Goal: Task Accomplishment & Management: Use online tool/utility

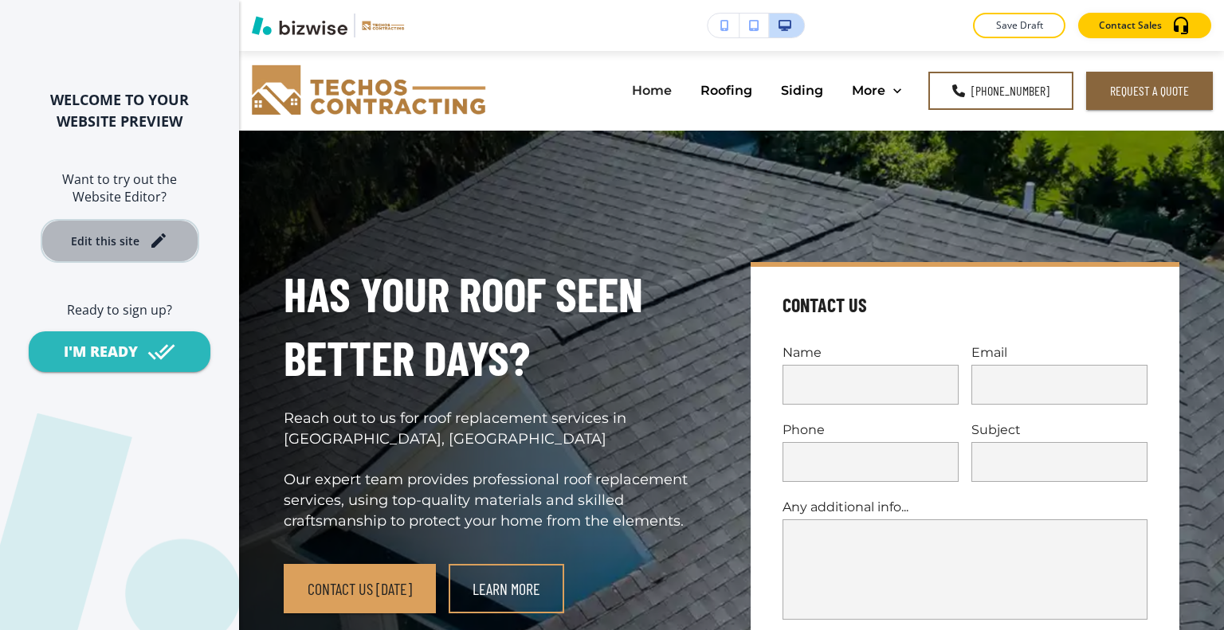
click at [130, 252] on button "Edit this site" at bounding box center [120, 241] width 159 height 44
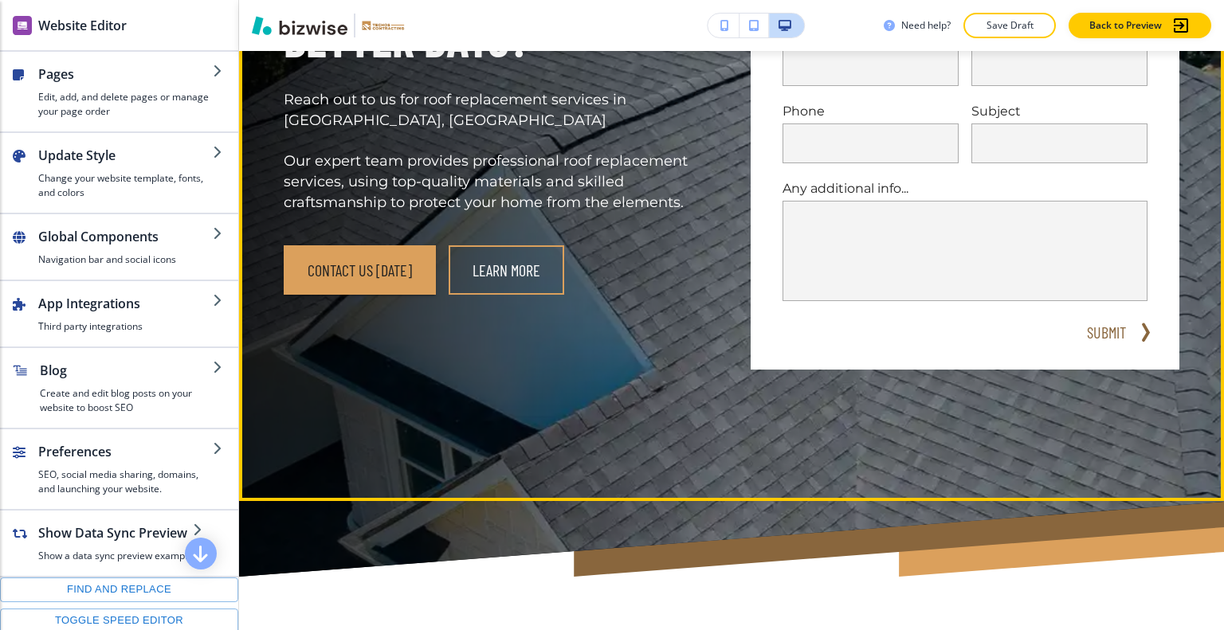
scroll to position [80, 0]
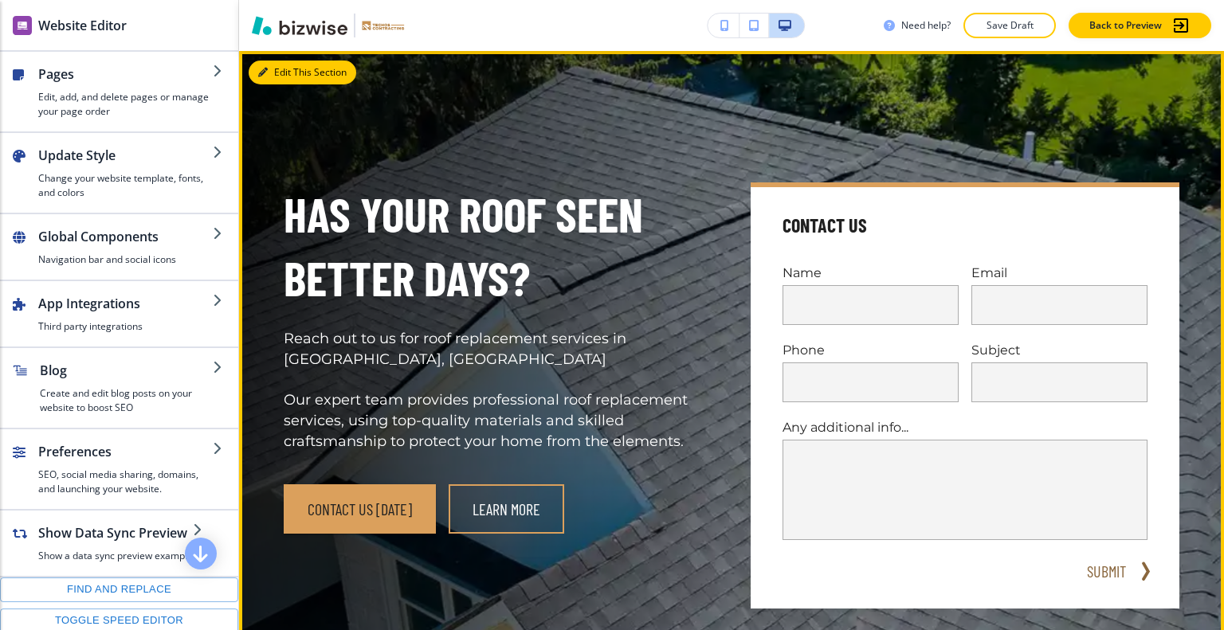
click at [271, 73] on button "Edit This Section" at bounding box center [303, 73] width 108 height 24
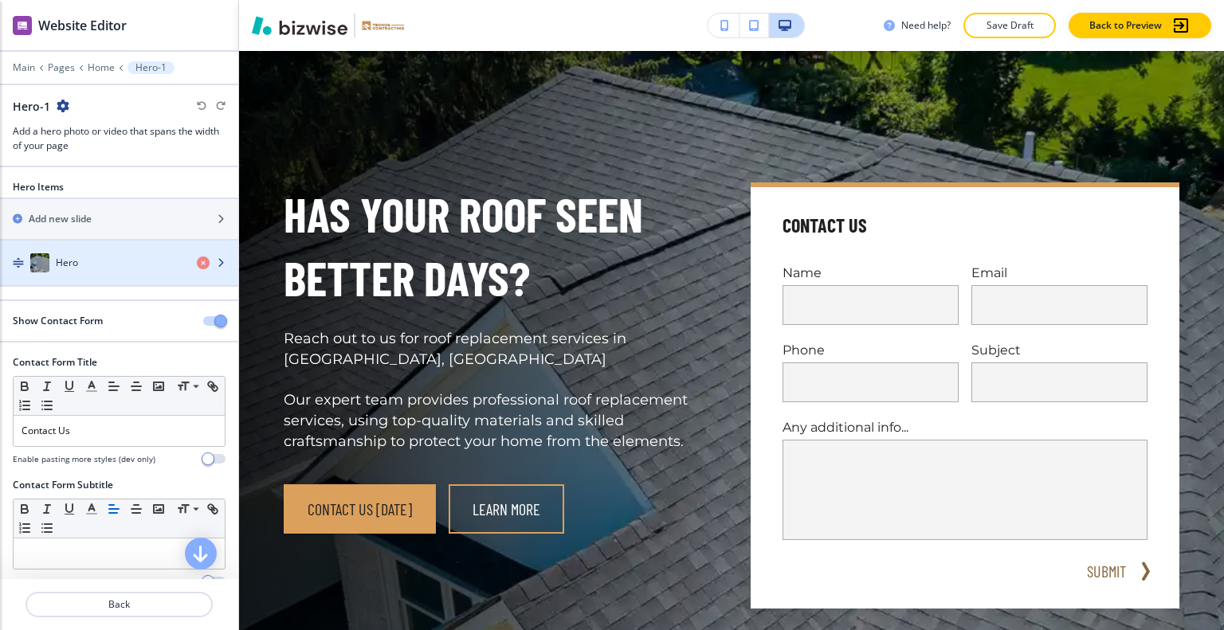
click at [125, 258] on div "Hero" at bounding box center [92, 262] width 184 height 19
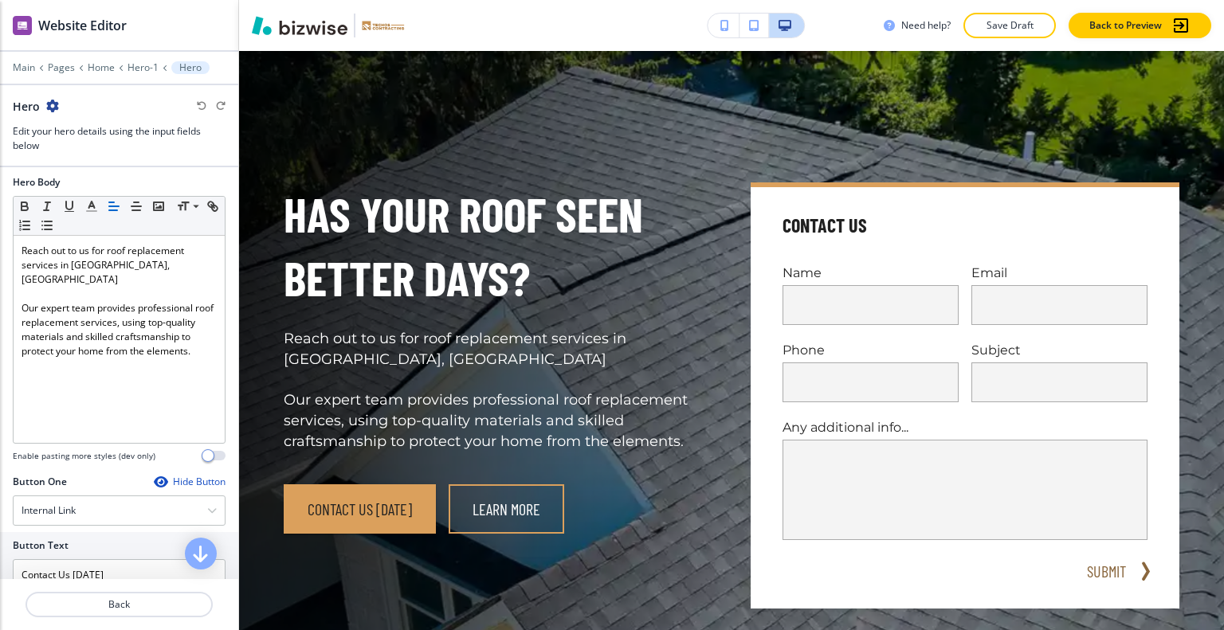
scroll to position [717, 0]
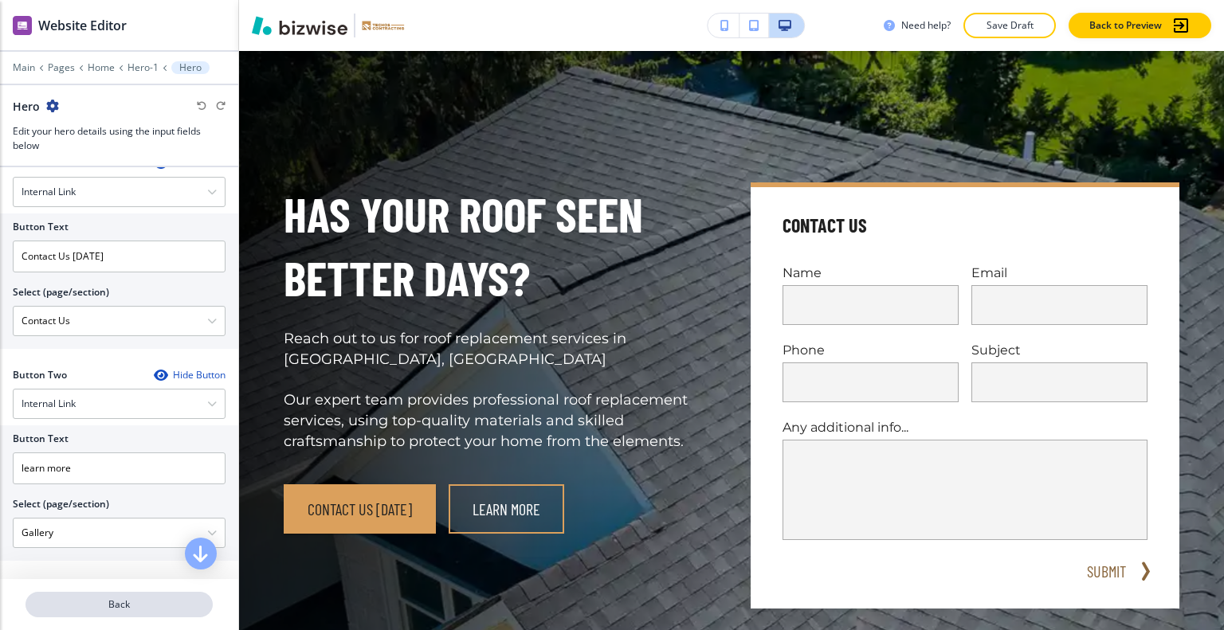
click at [134, 602] on p "Back" at bounding box center [119, 605] width 184 height 14
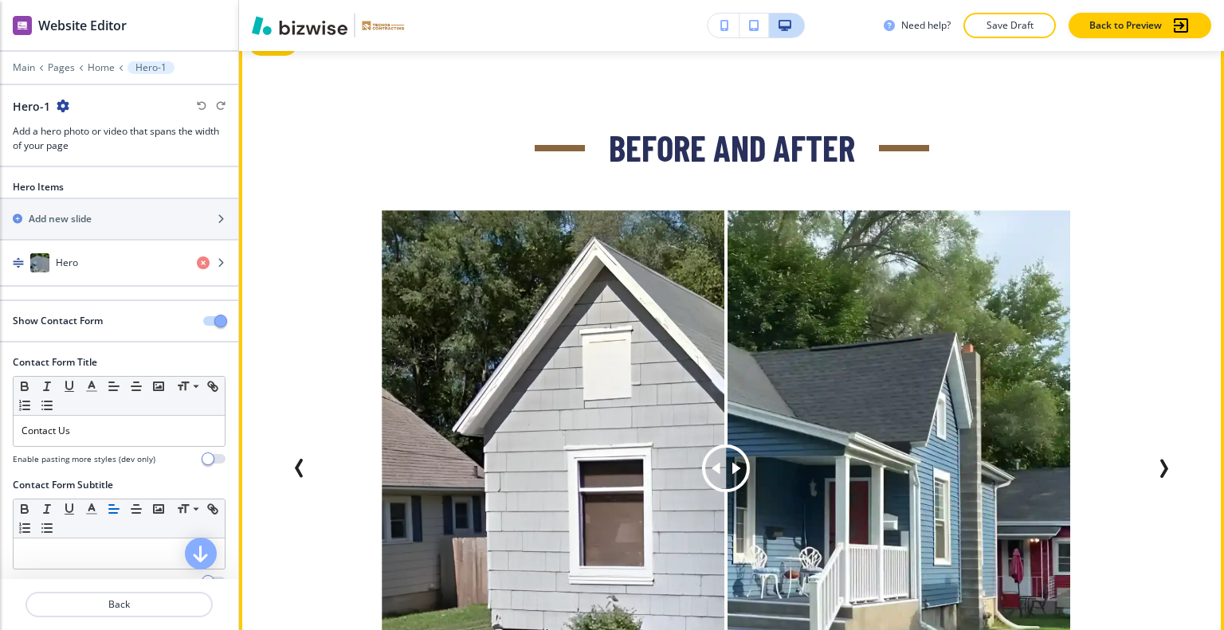
scroll to position [3586, 0]
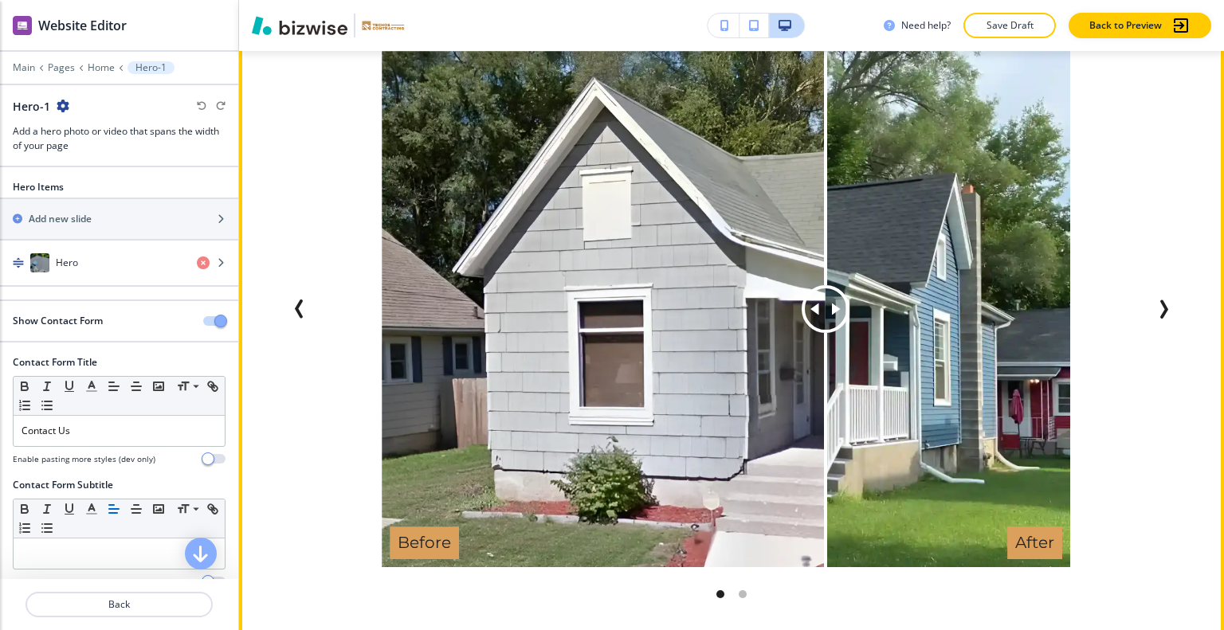
drag, startPoint x: 733, startPoint y: 318, endPoint x: 558, endPoint y: 349, distance: 178.0
click at [825, 349] on div at bounding box center [825, 309] width 0 height 516
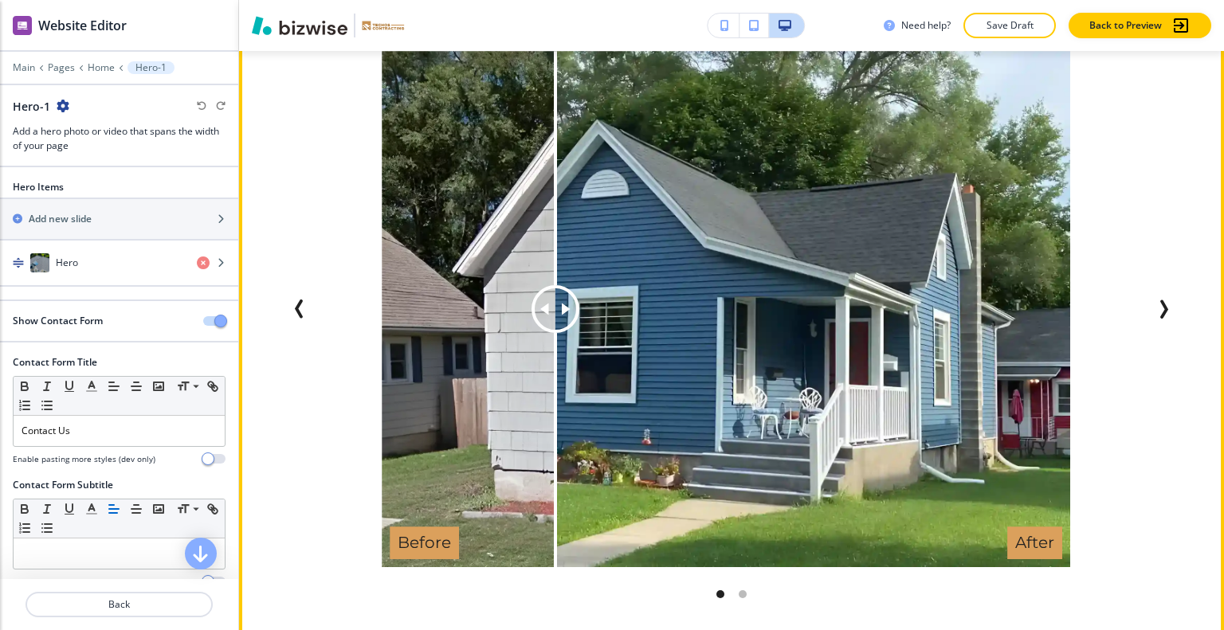
click at [1163, 301] on button "Next Slide" at bounding box center [1163, 309] width 32 height 32
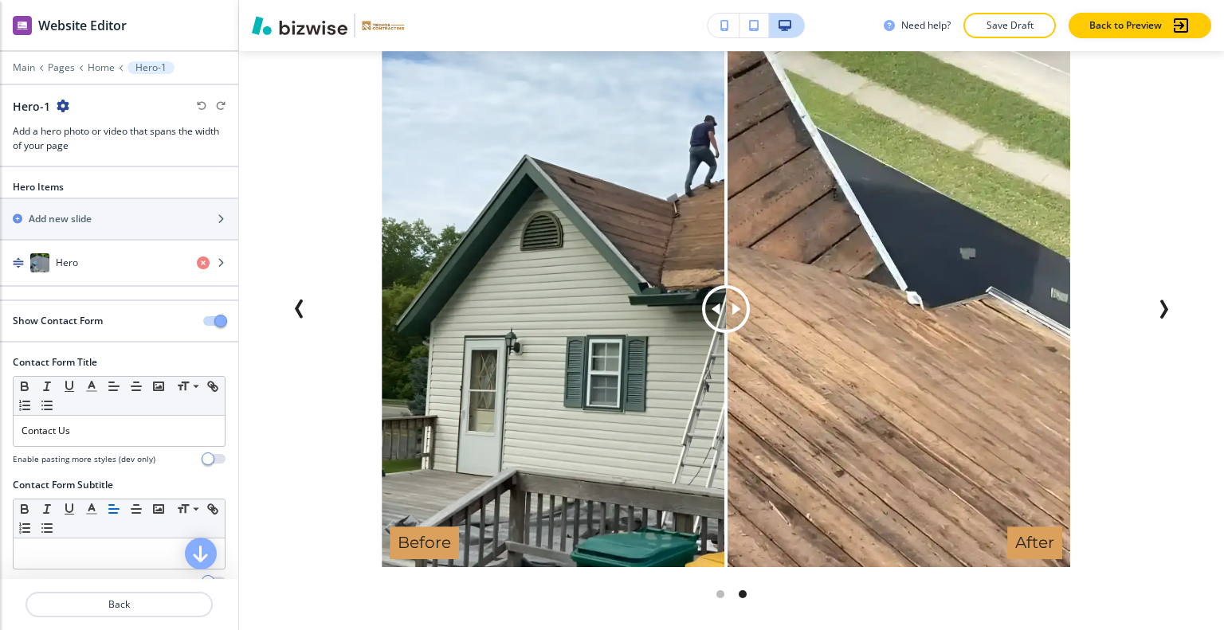
drag, startPoint x: 739, startPoint y: 331, endPoint x: 519, endPoint y: 323, distance: 220.9
click at [517, 323] on div "Before After" at bounding box center [726, 309] width 688 height 516
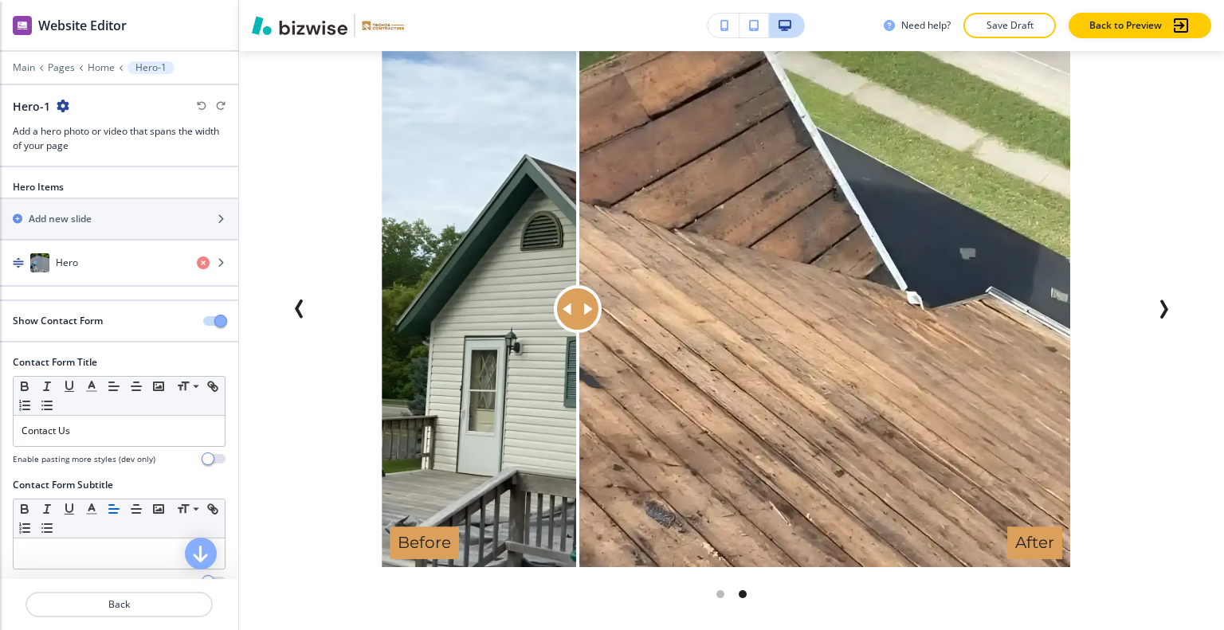
drag, startPoint x: 708, startPoint y: 312, endPoint x: 577, endPoint y: 322, distance: 131.1
click at [577, 322] on div at bounding box center [578, 309] width 48 height 48
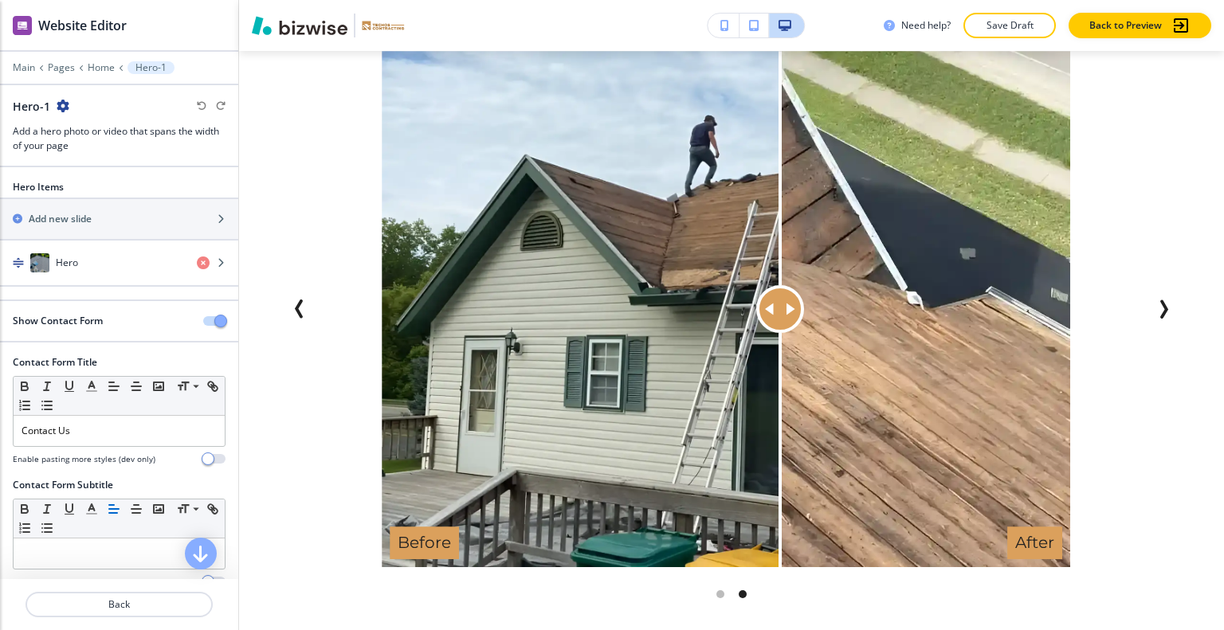
drag, startPoint x: 577, startPoint y: 313, endPoint x: 779, endPoint y: 347, distance: 205.3
click at [780, 347] on div at bounding box center [780, 309] width 0 height 516
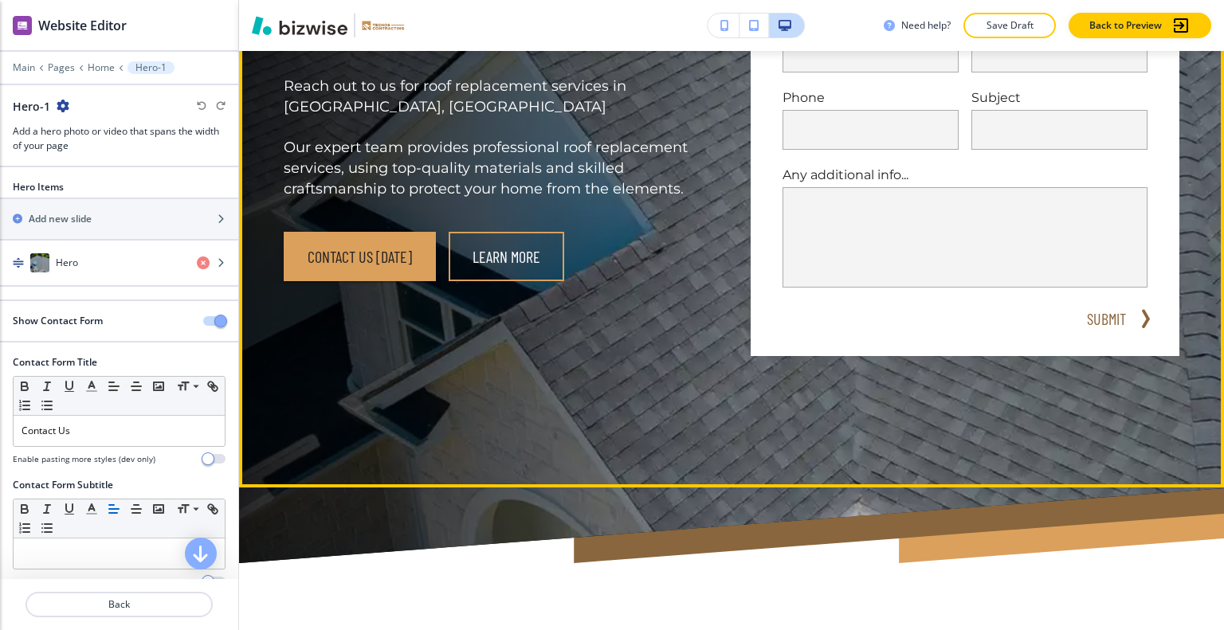
scroll to position [0, 0]
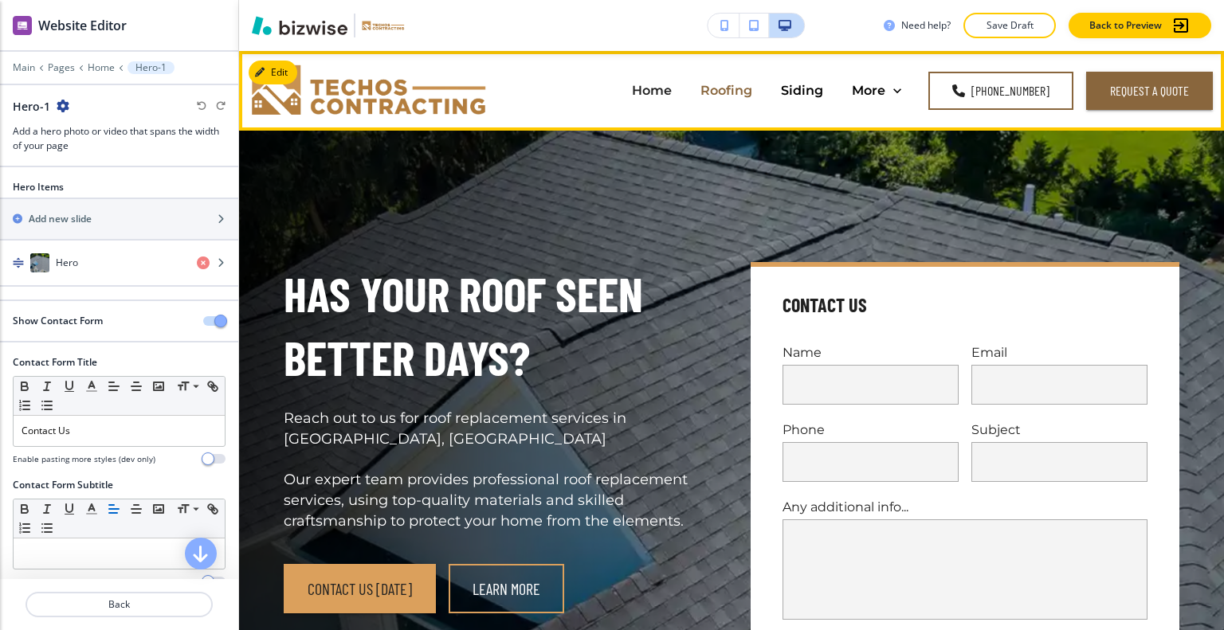
click at [700, 88] on p "Roofing" at bounding box center [726, 90] width 52 height 18
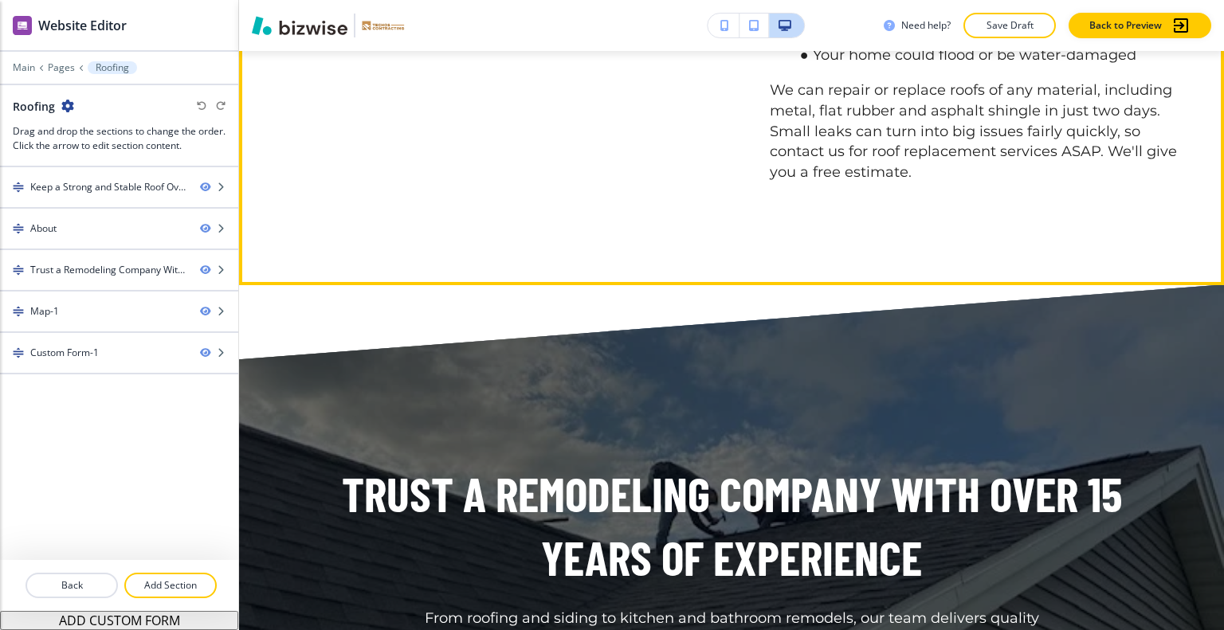
scroll to position [1514, 0]
